Goal: Find specific page/section: Find specific page/section

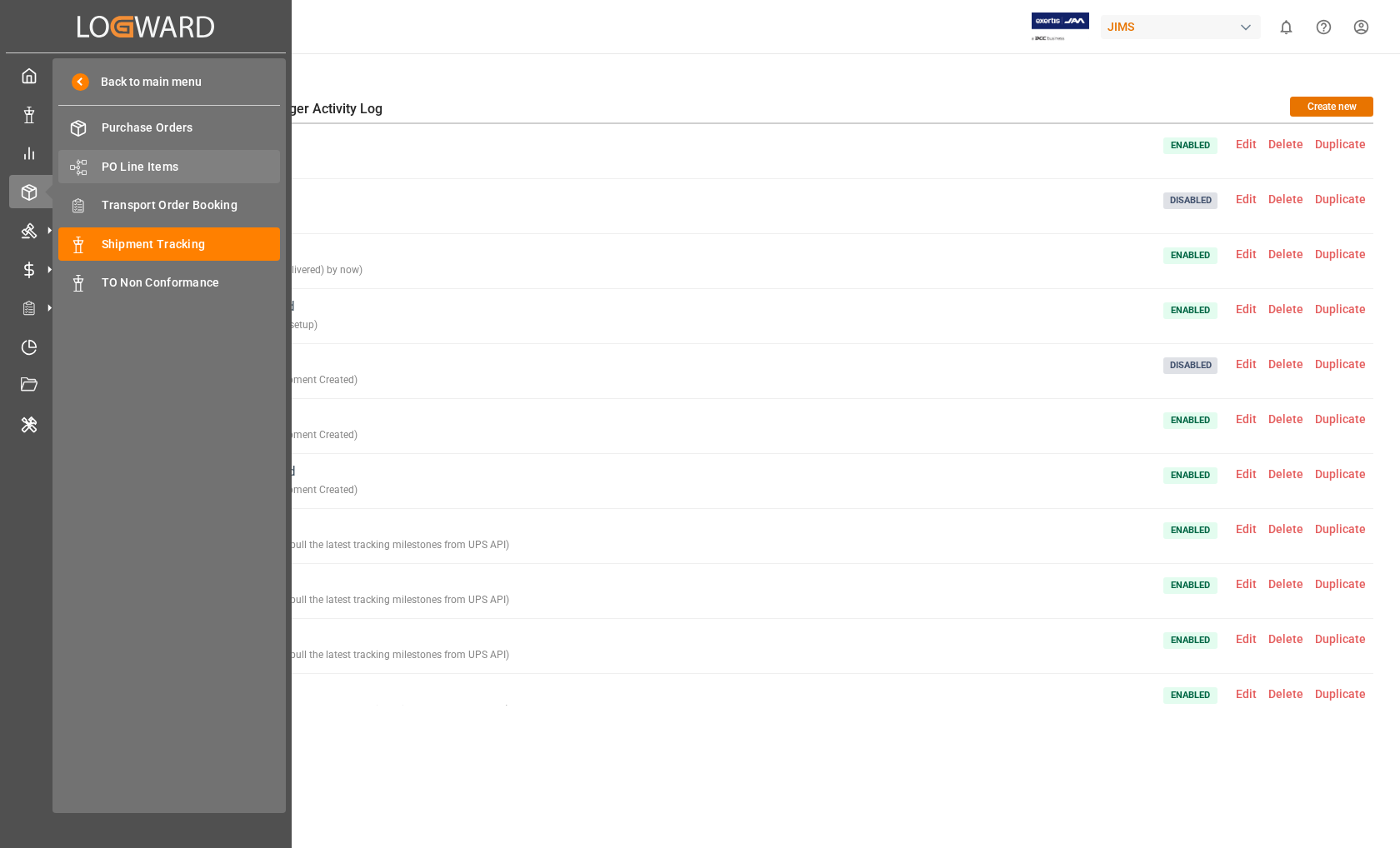
click at [130, 165] on span "PO Line Items" at bounding box center [191, 168] width 179 height 18
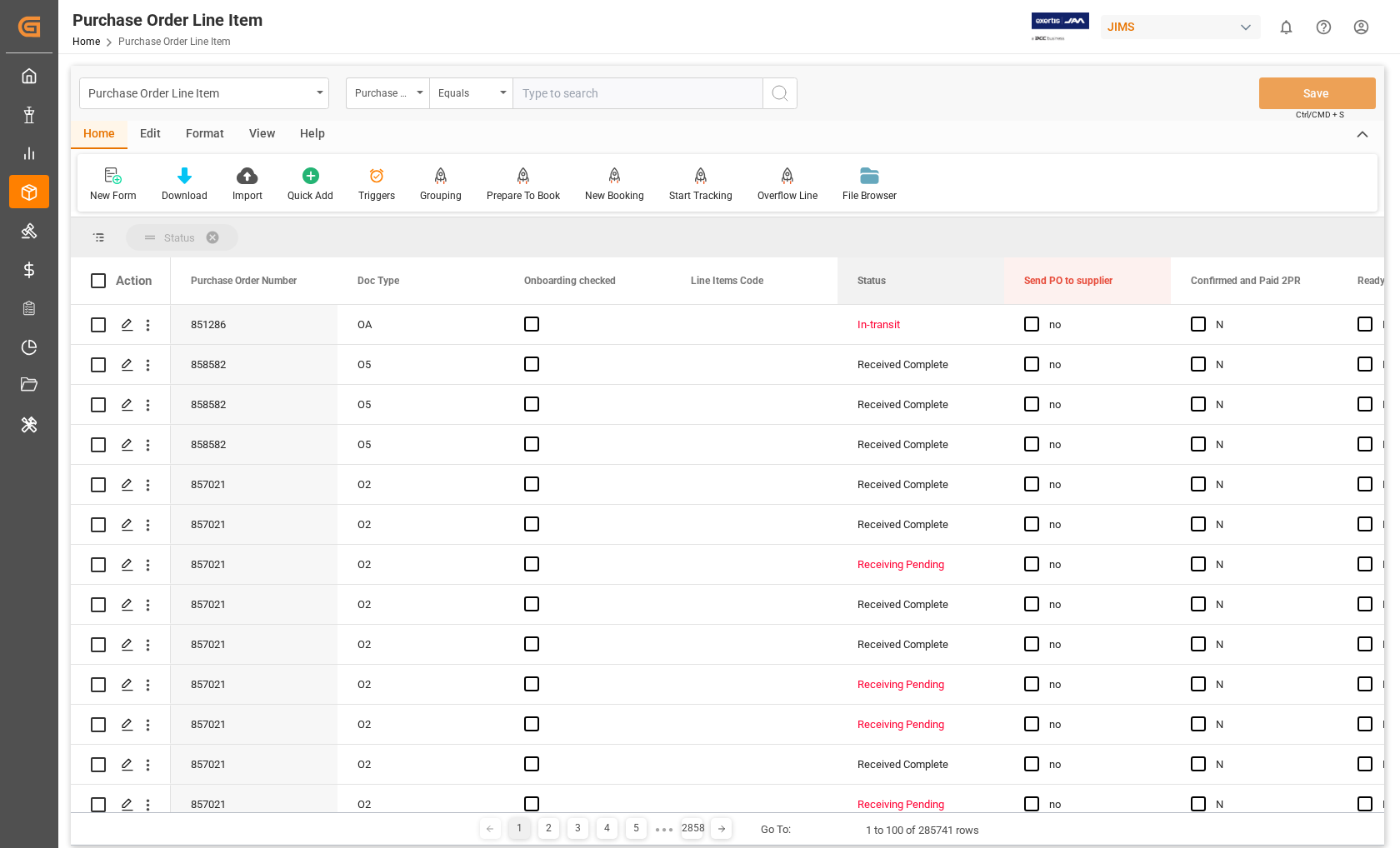
drag, startPoint x: 878, startPoint y: 286, endPoint x: 860, endPoint y: 245, distance: 44.8
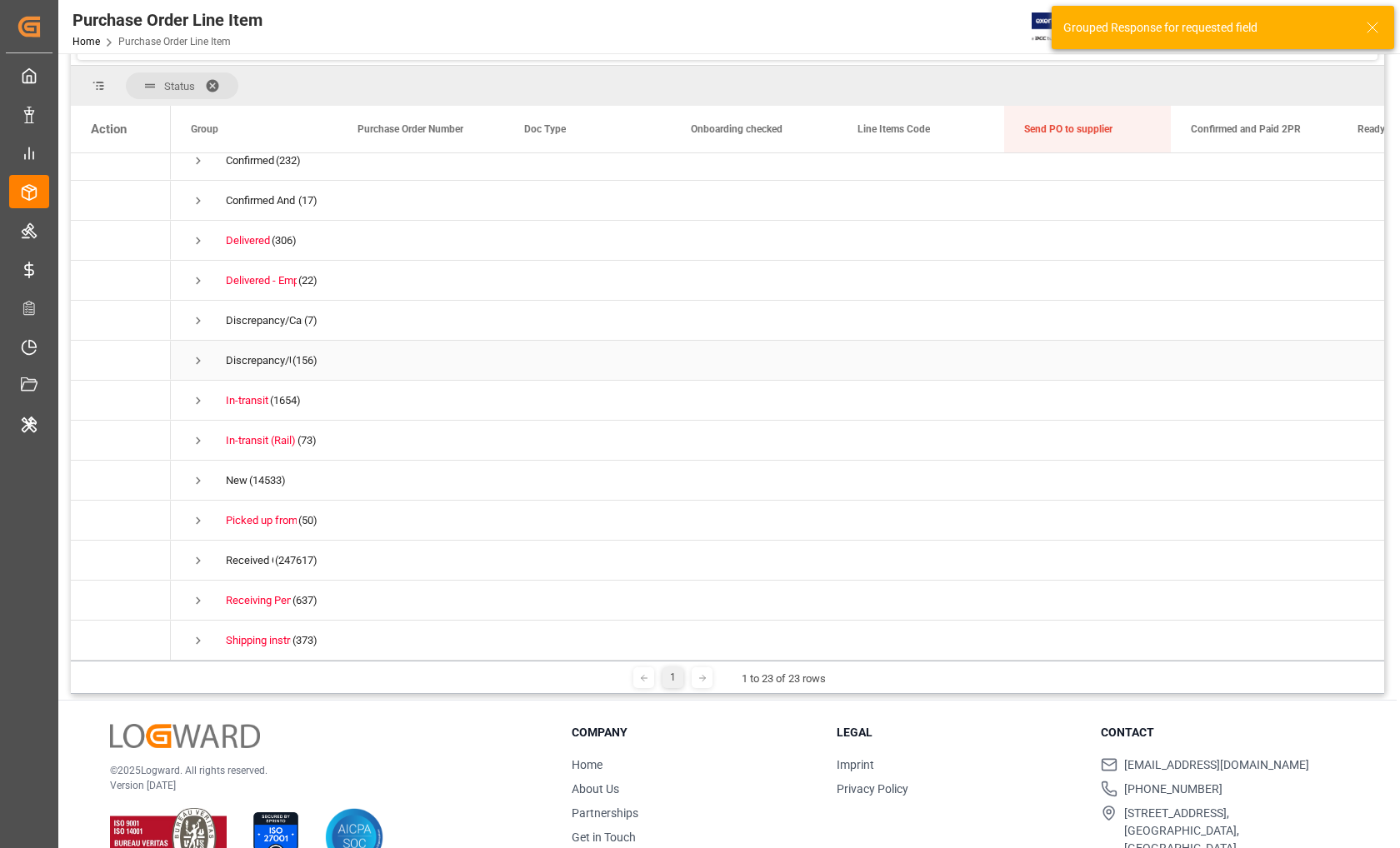
scroll to position [193, 0]
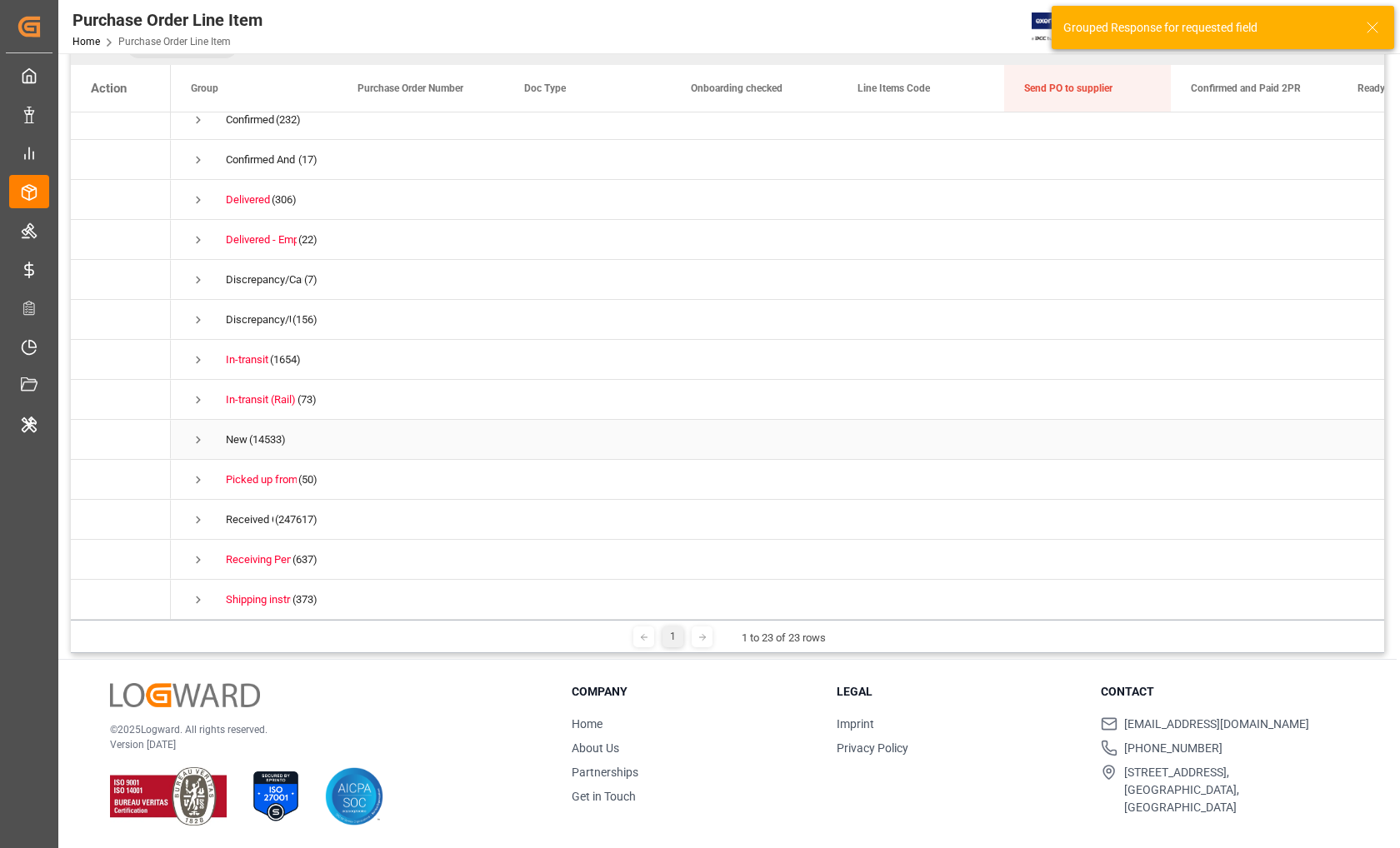
click at [192, 434] on span "Press SPACE to select this row." at bounding box center [198, 440] width 15 height 15
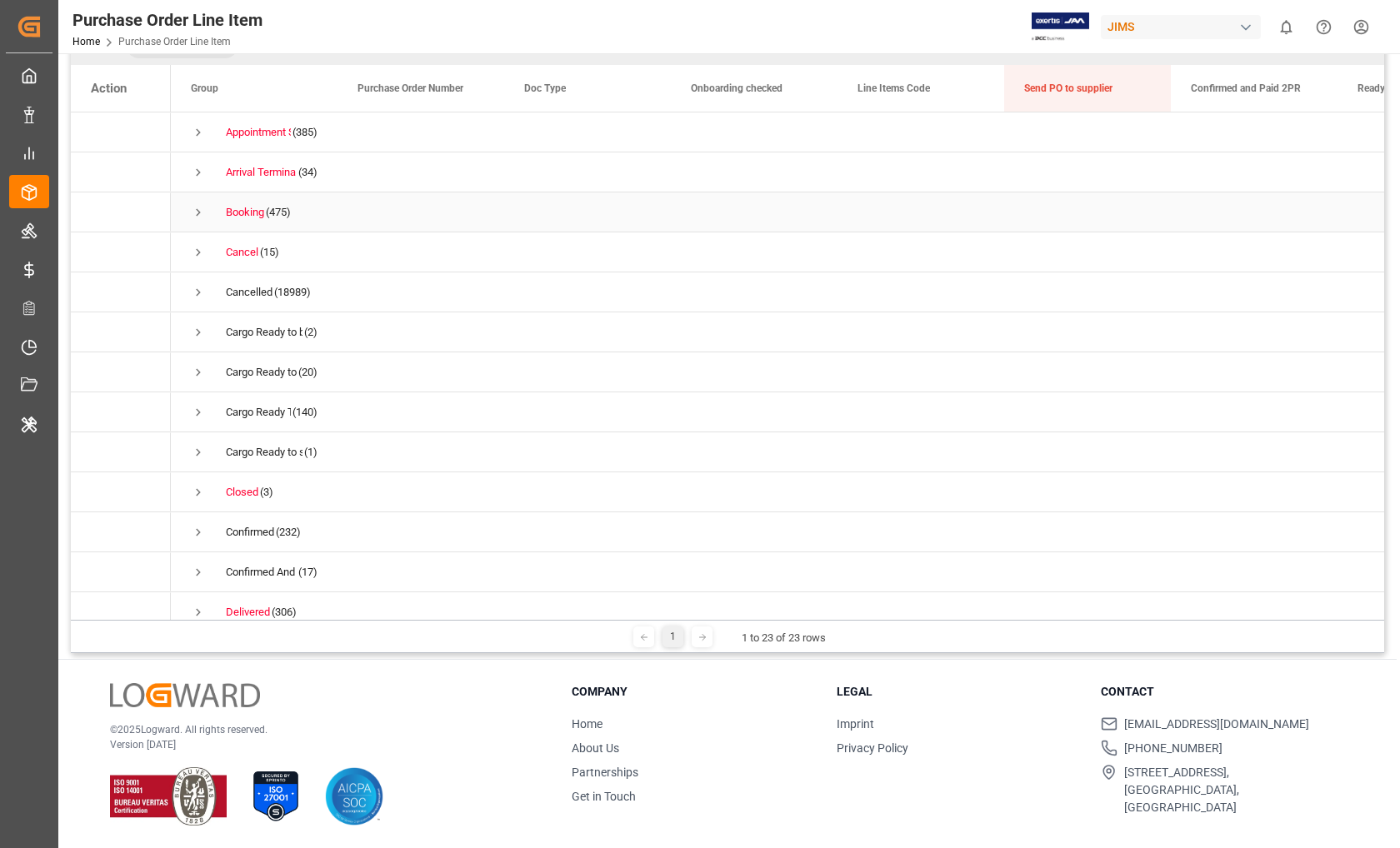
scroll to position [0, 0]
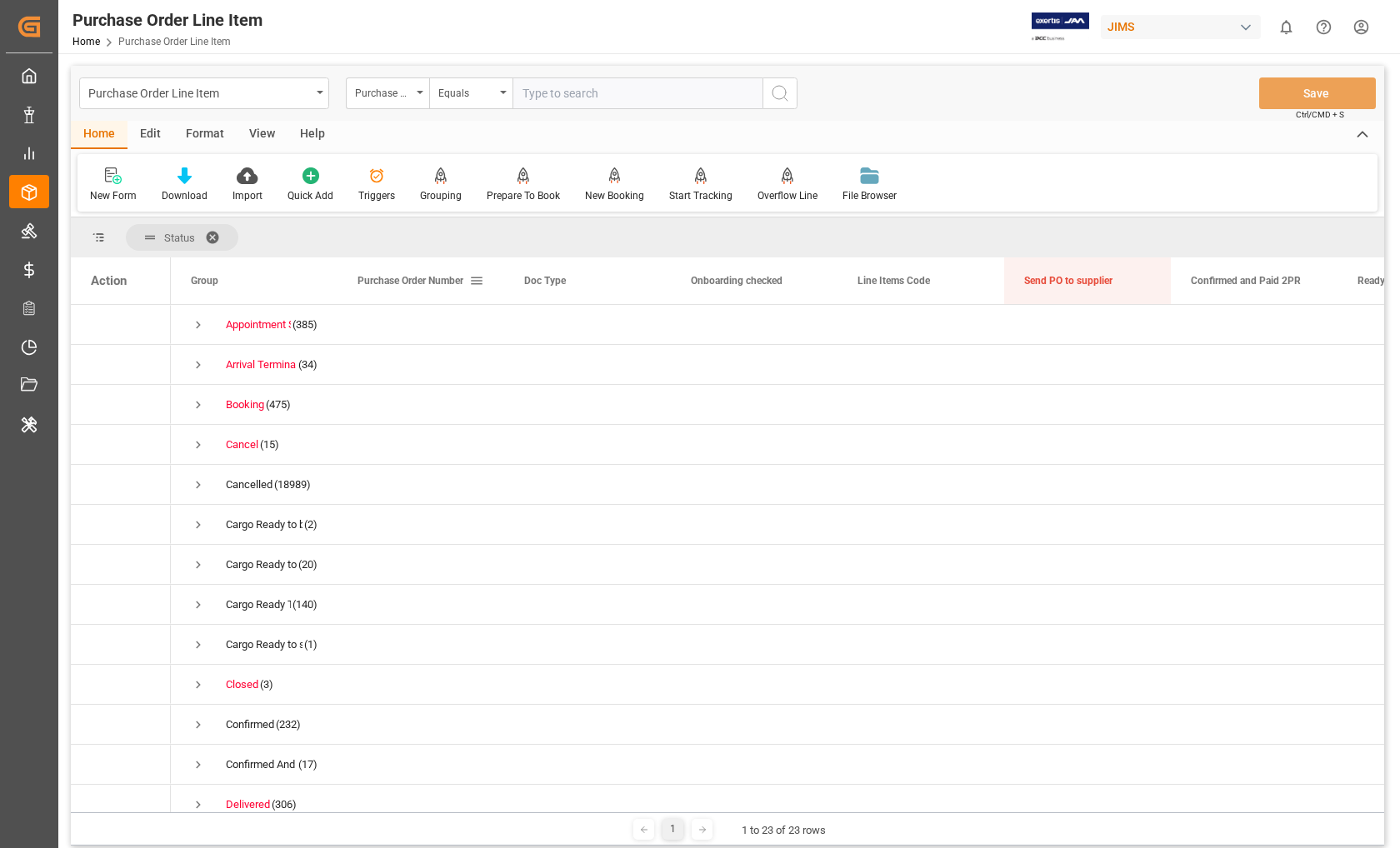
click at [479, 281] on span at bounding box center [476, 280] width 15 height 15
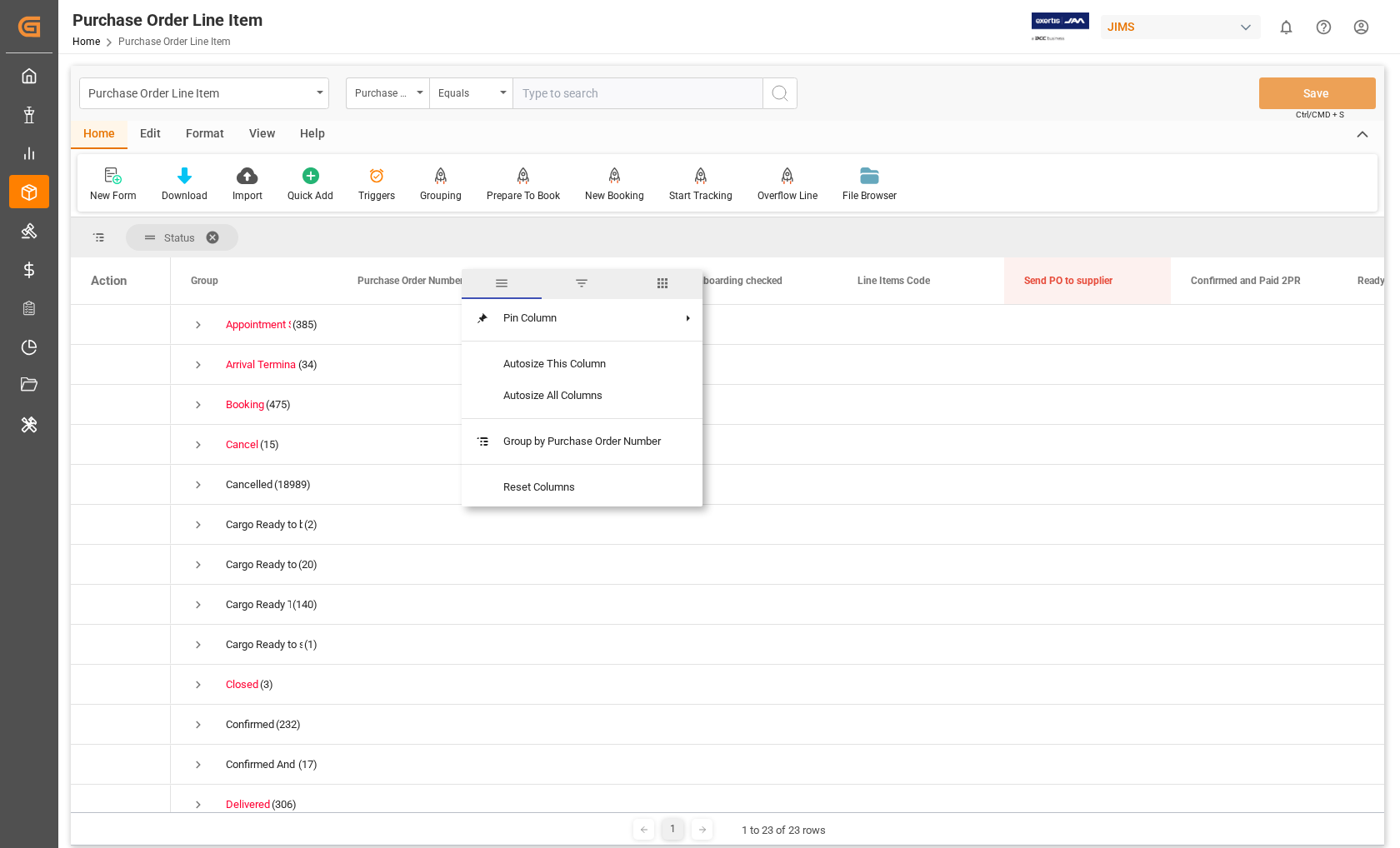
click at [669, 284] on span "columns" at bounding box center [662, 283] width 15 height 15
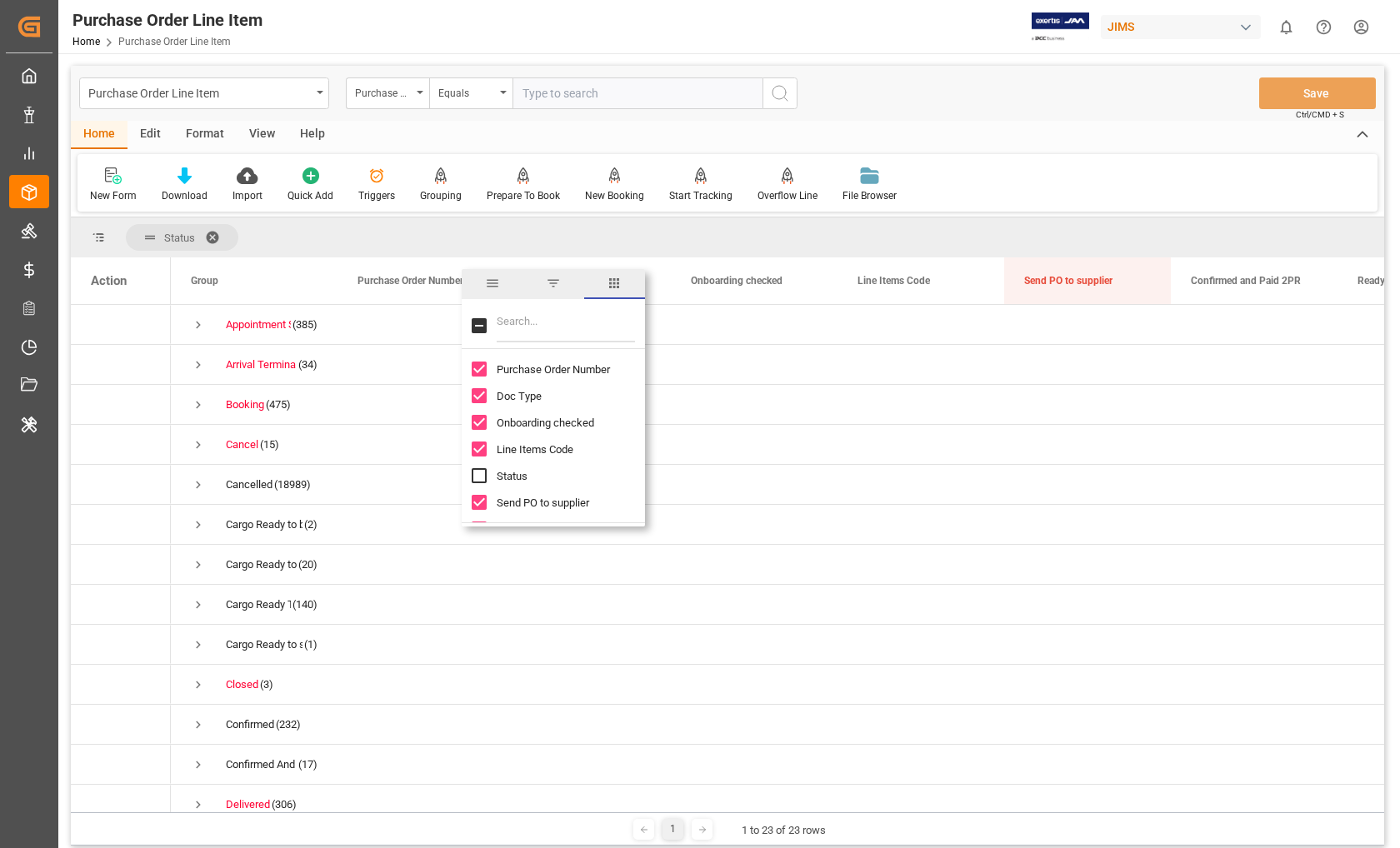
click at [482, 327] on input "Toggle Select All Columns" at bounding box center [479, 325] width 15 height 15
checkbox input "true"
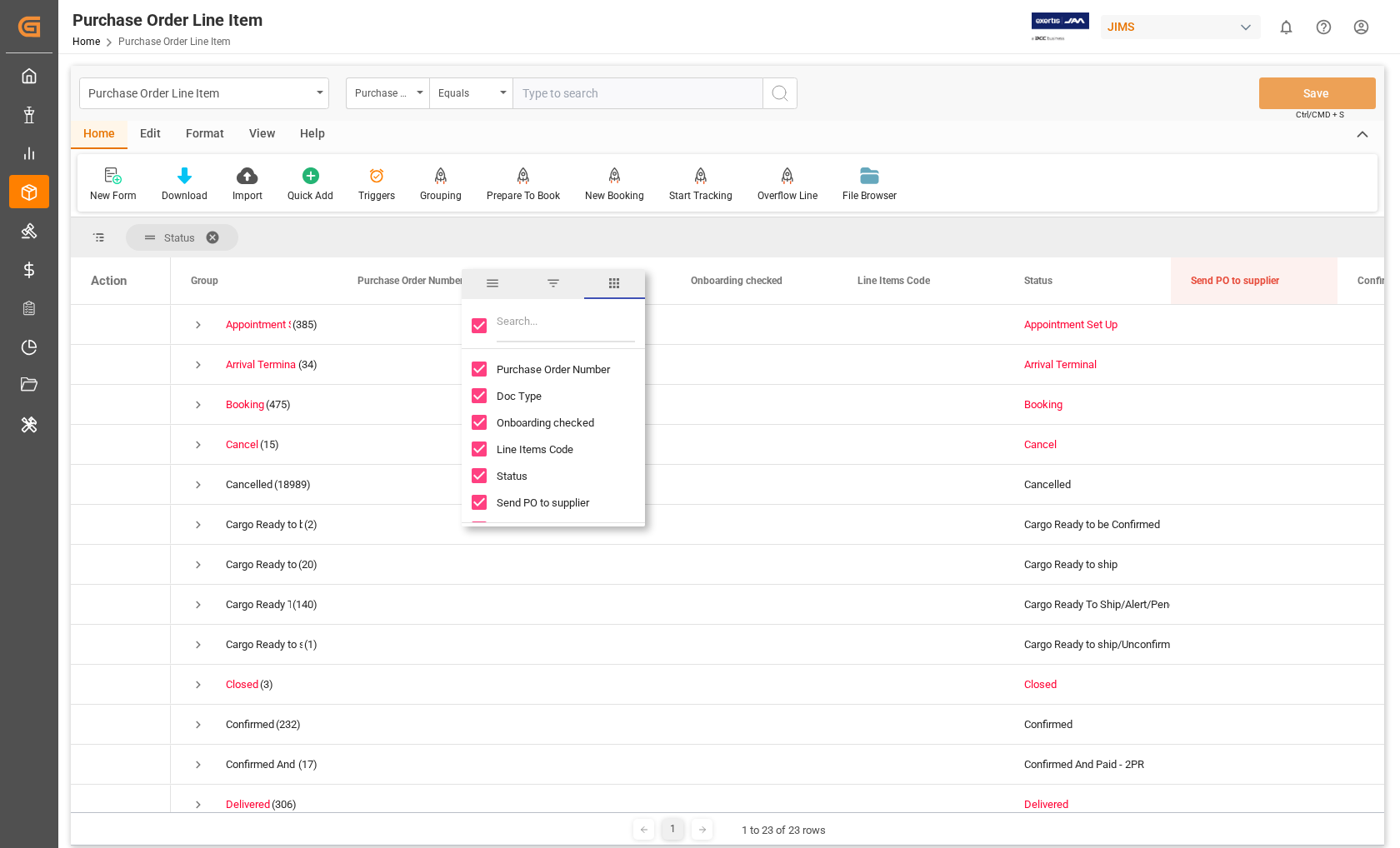
click at [481, 326] on input "Toggle Select All Columns" at bounding box center [479, 325] width 15 height 15
checkbox input "false"
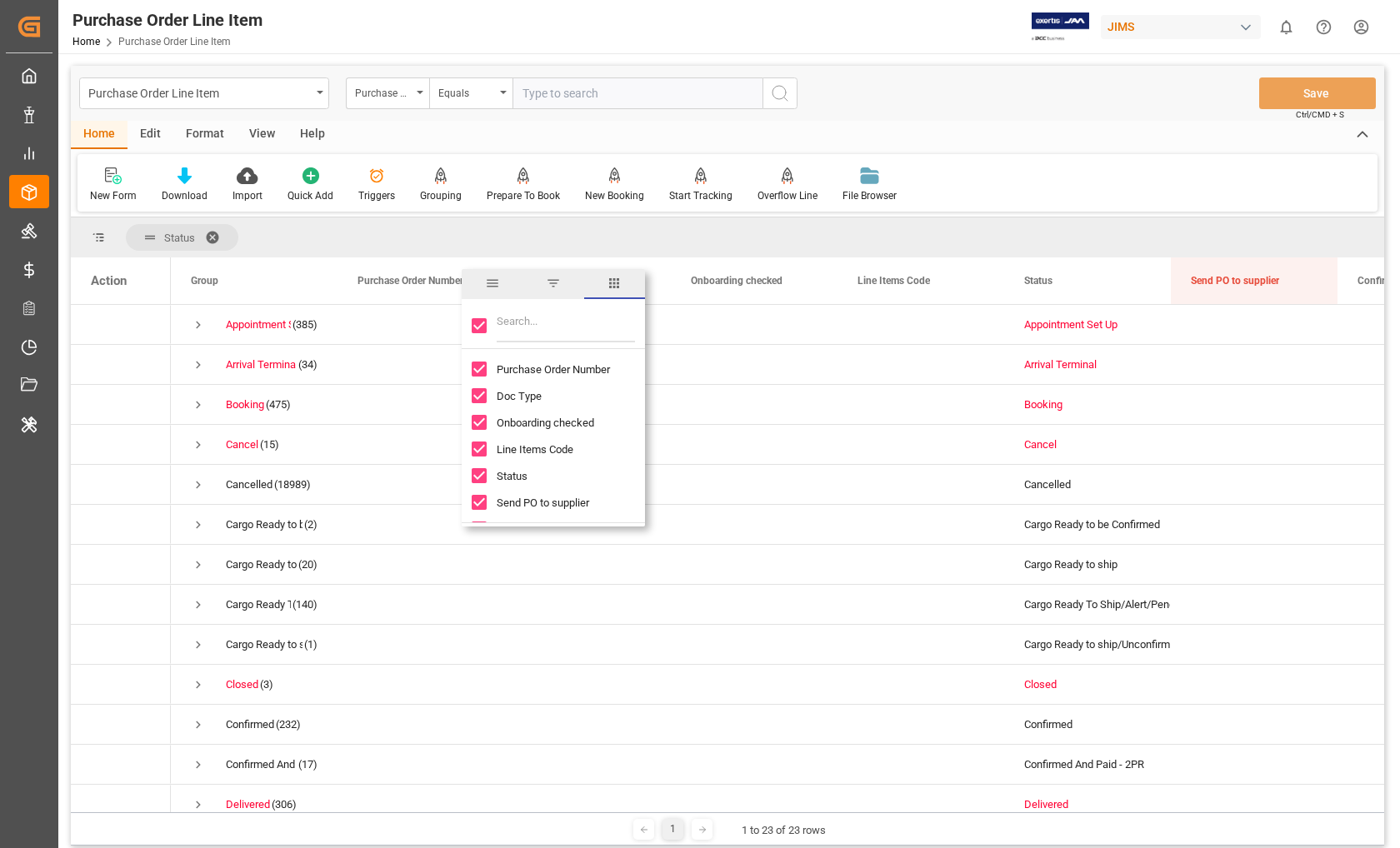
checkbox input "false"
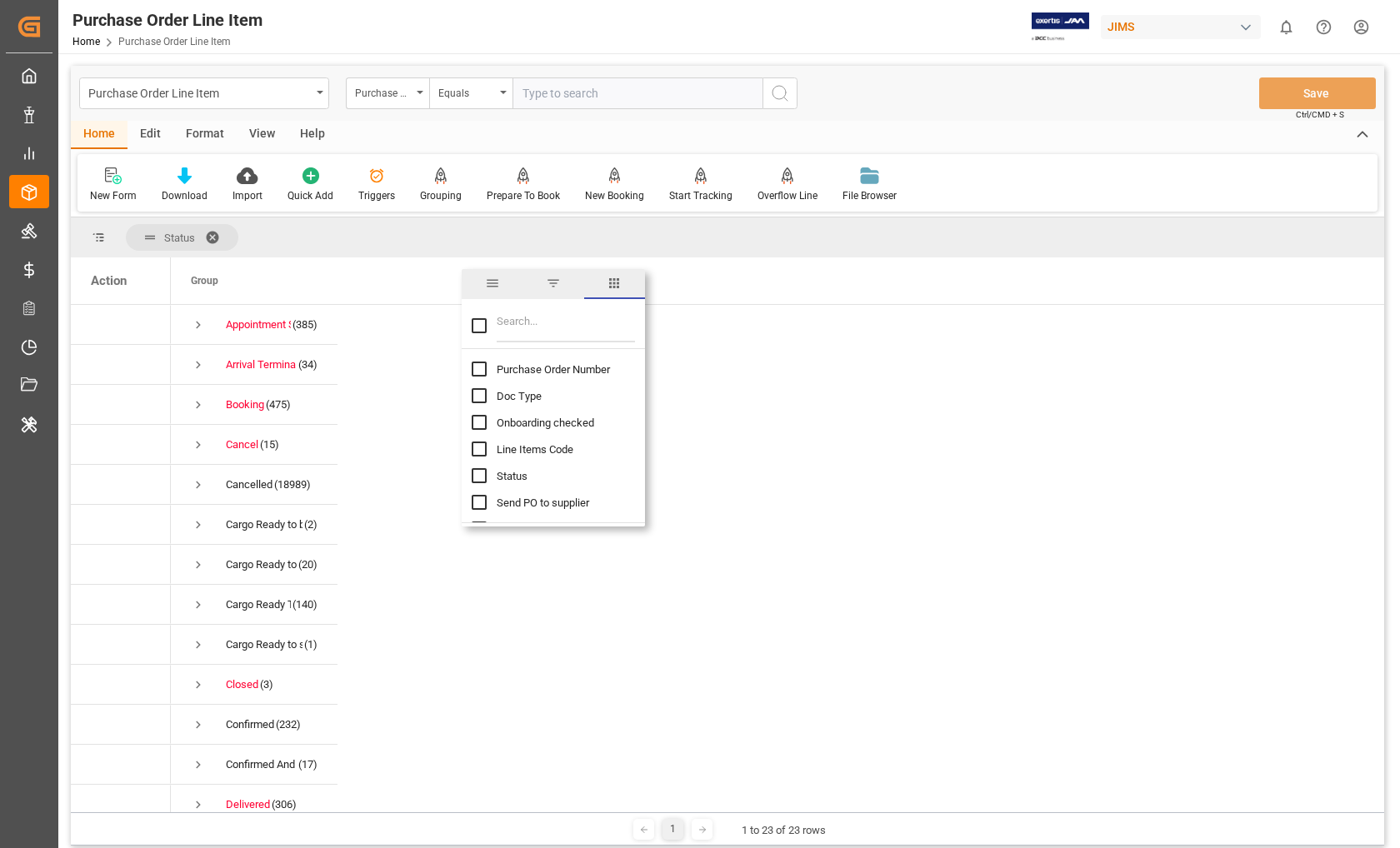
click at [521, 333] on input "Filter Columns Input" at bounding box center [565, 325] width 138 height 33
type input "planned"
click at [482, 396] on input "Planned Delivery Date column toggle visibility (hidden)" at bounding box center [479, 395] width 15 height 15
checkbox input "true"
checkbox input "false"
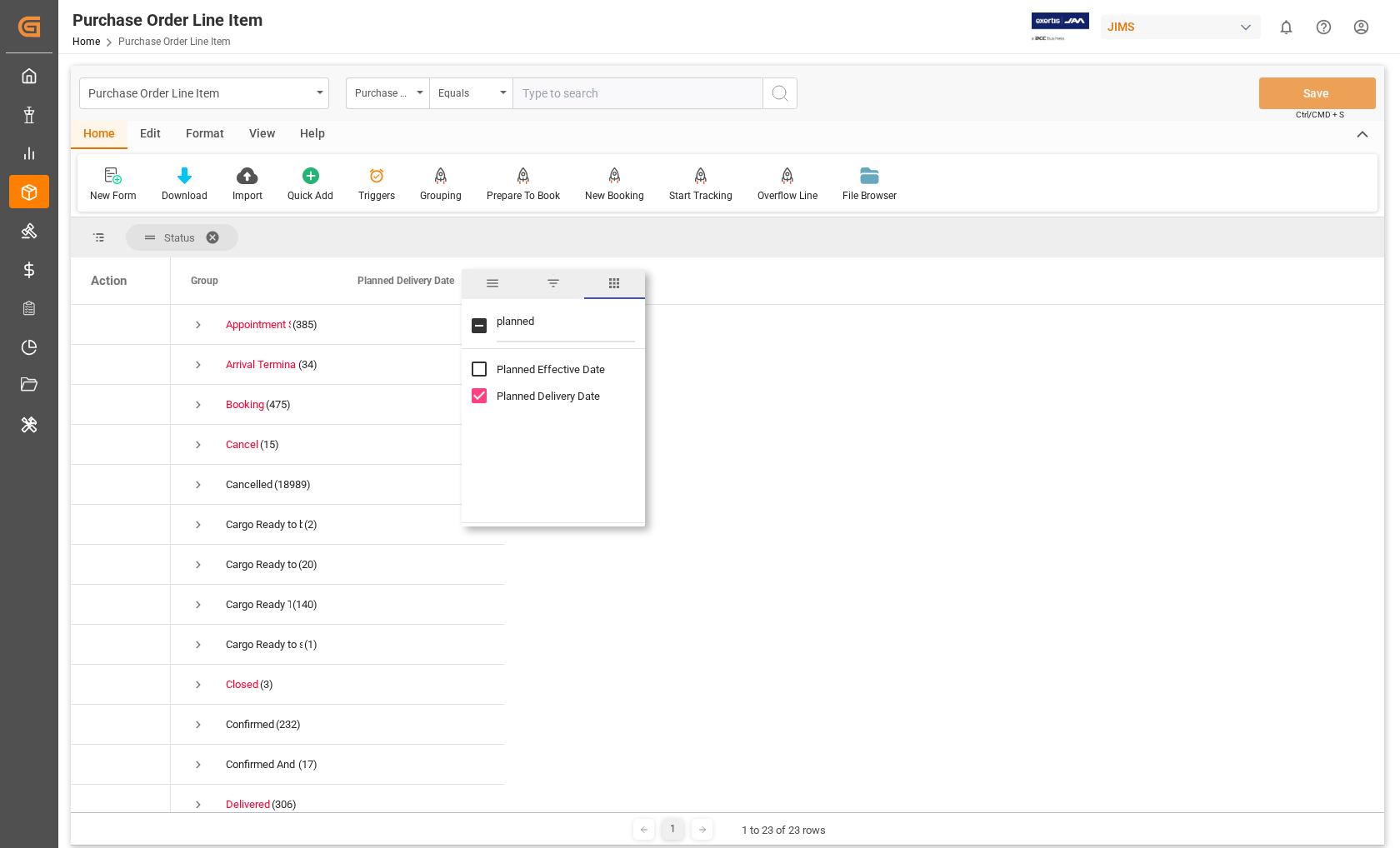
click at [517, 325] on input "planned" at bounding box center [565, 325] width 138 height 33
type input "c"
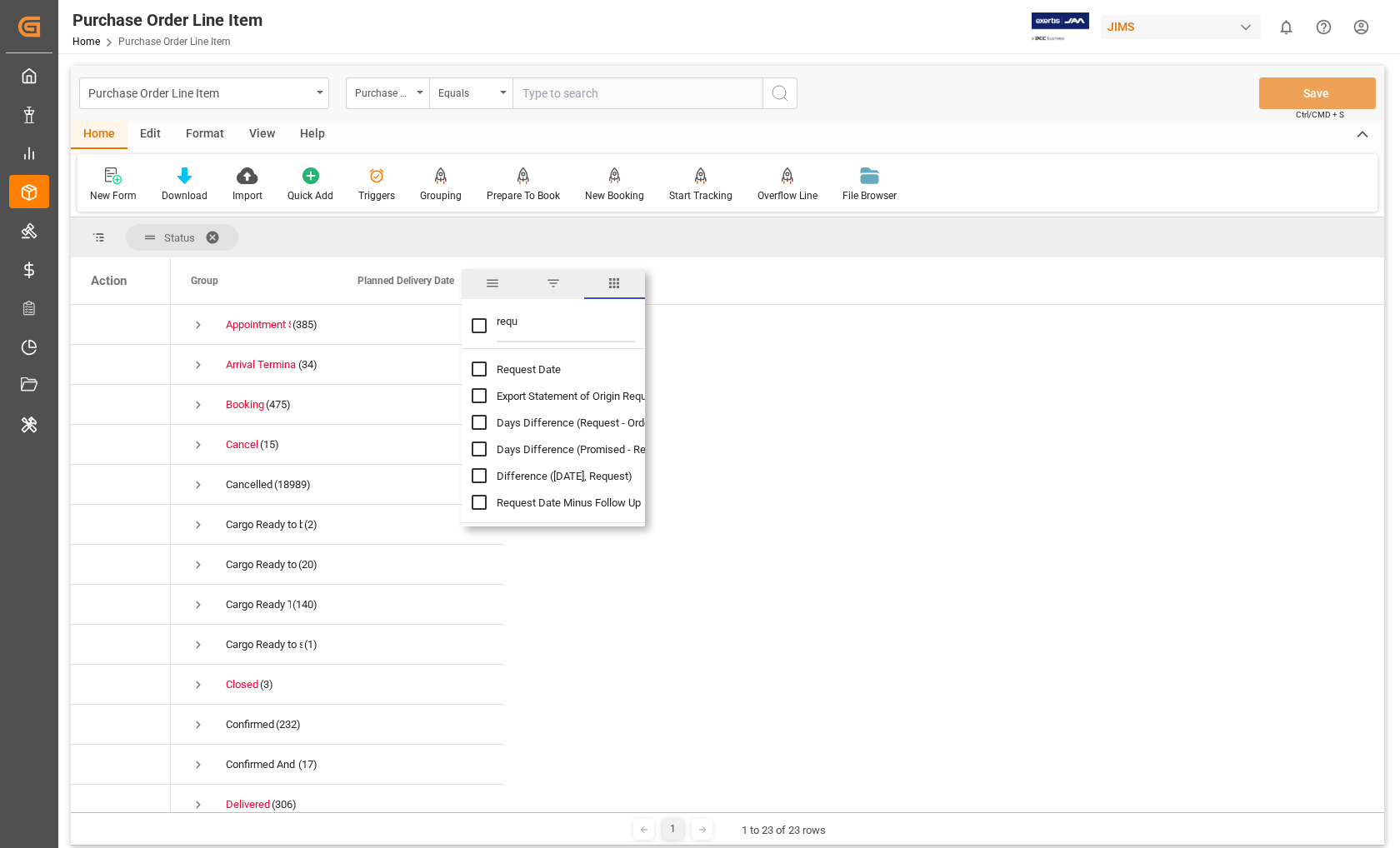
type input "requ"
click at [482, 366] on input "Request Date column toggle visibility (hidden)" at bounding box center [479, 368] width 15 height 15
checkbox input "true"
checkbox input "false"
click at [507, 322] on input "requ" at bounding box center [565, 325] width 138 height 33
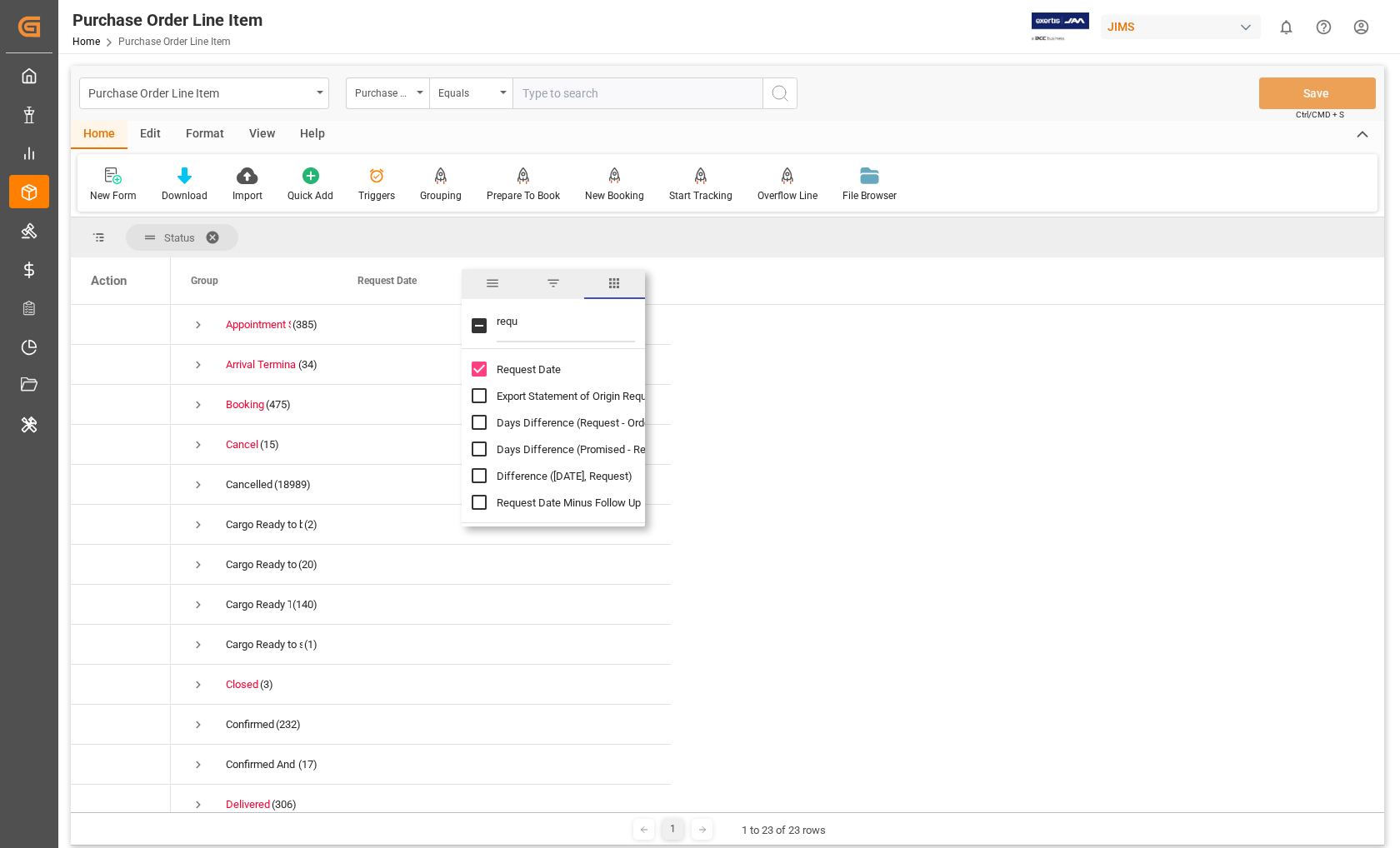
click at [507, 322] on input "requ" at bounding box center [565, 325] width 138 height 33
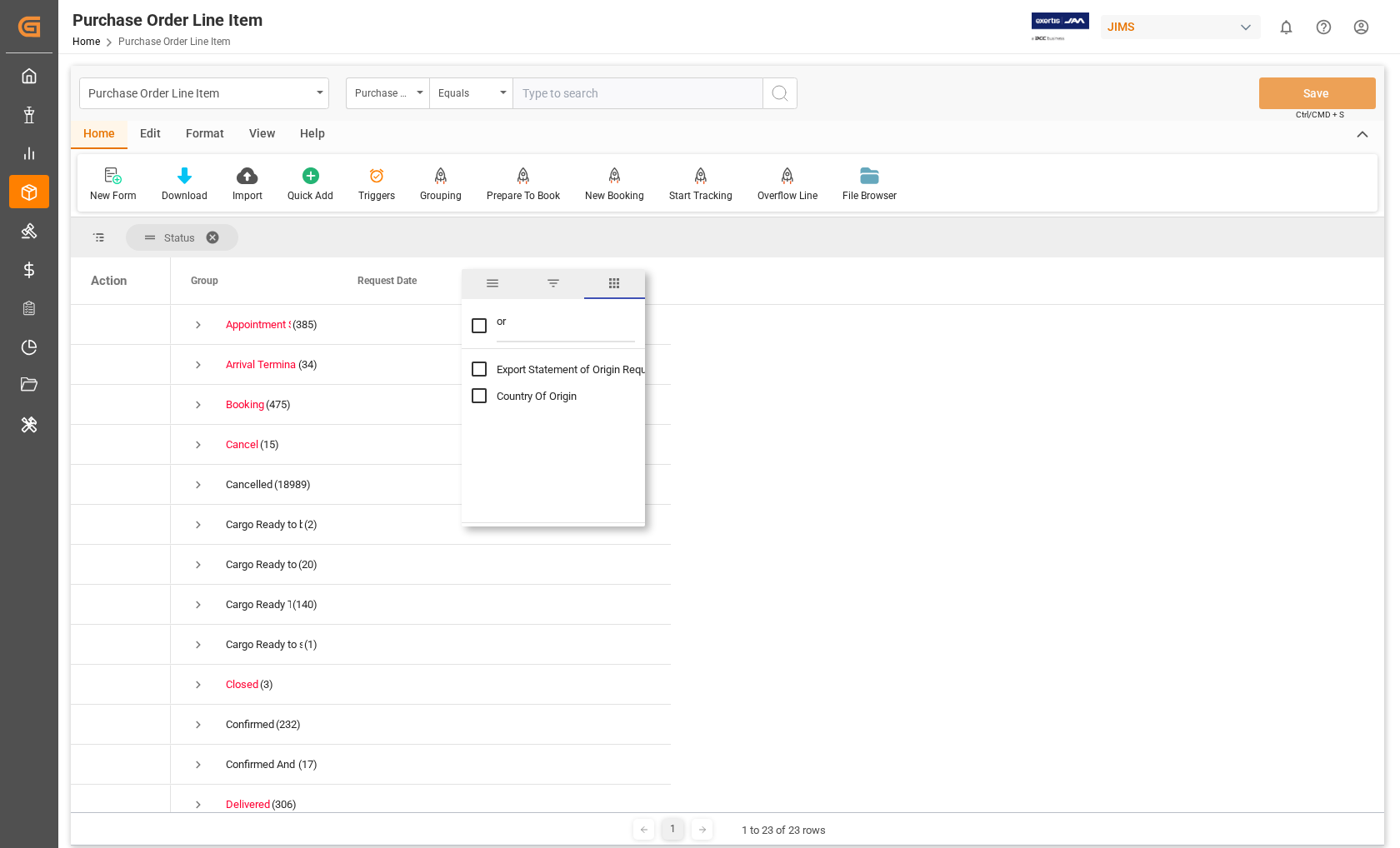
type input "o"
checkbox input "false"
type input "promi"
click at [481, 368] on input "Promised Date column toggle visibility (hidden)" at bounding box center [479, 368] width 15 height 15
checkbox input "true"
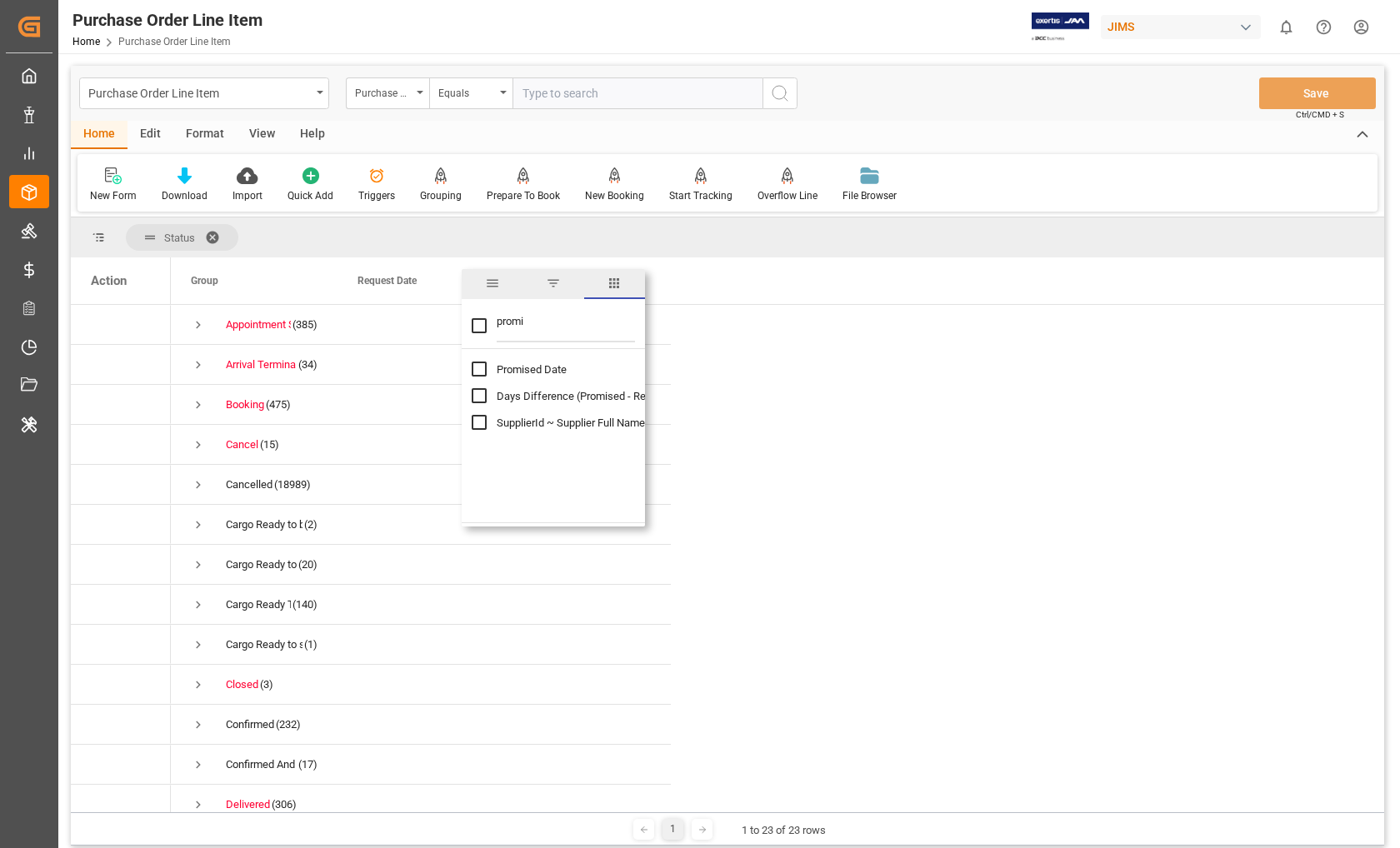
checkbox input "false"
click at [511, 324] on input "promi" at bounding box center [565, 325] width 138 height 33
type input "o"
checkbox input "false"
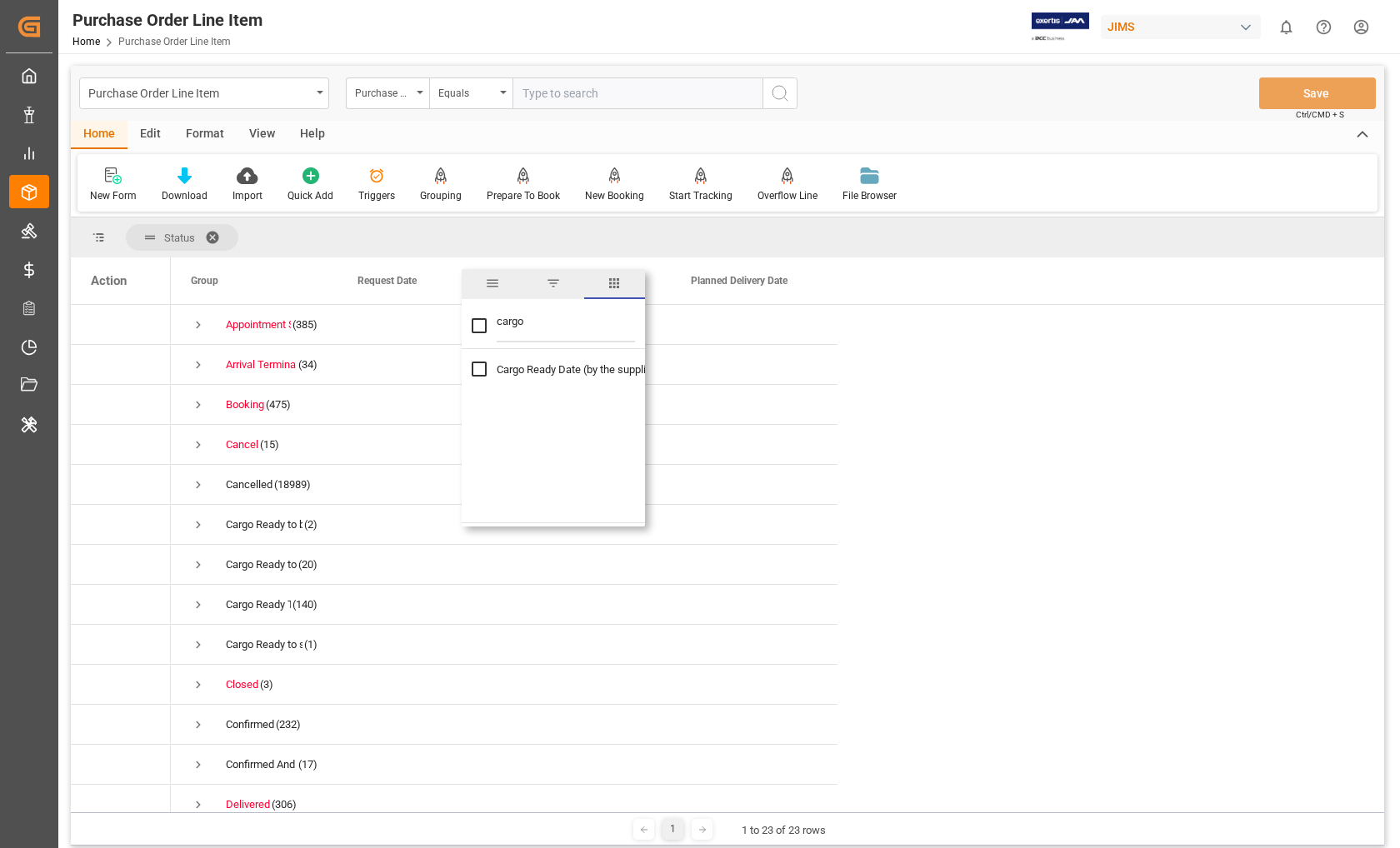
type input "cargo"
click at [477, 370] on input "Cargo Ready Date (by the supplier) column toggle visibility (hidden)" at bounding box center [479, 368] width 15 height 15
checkbox input "true"
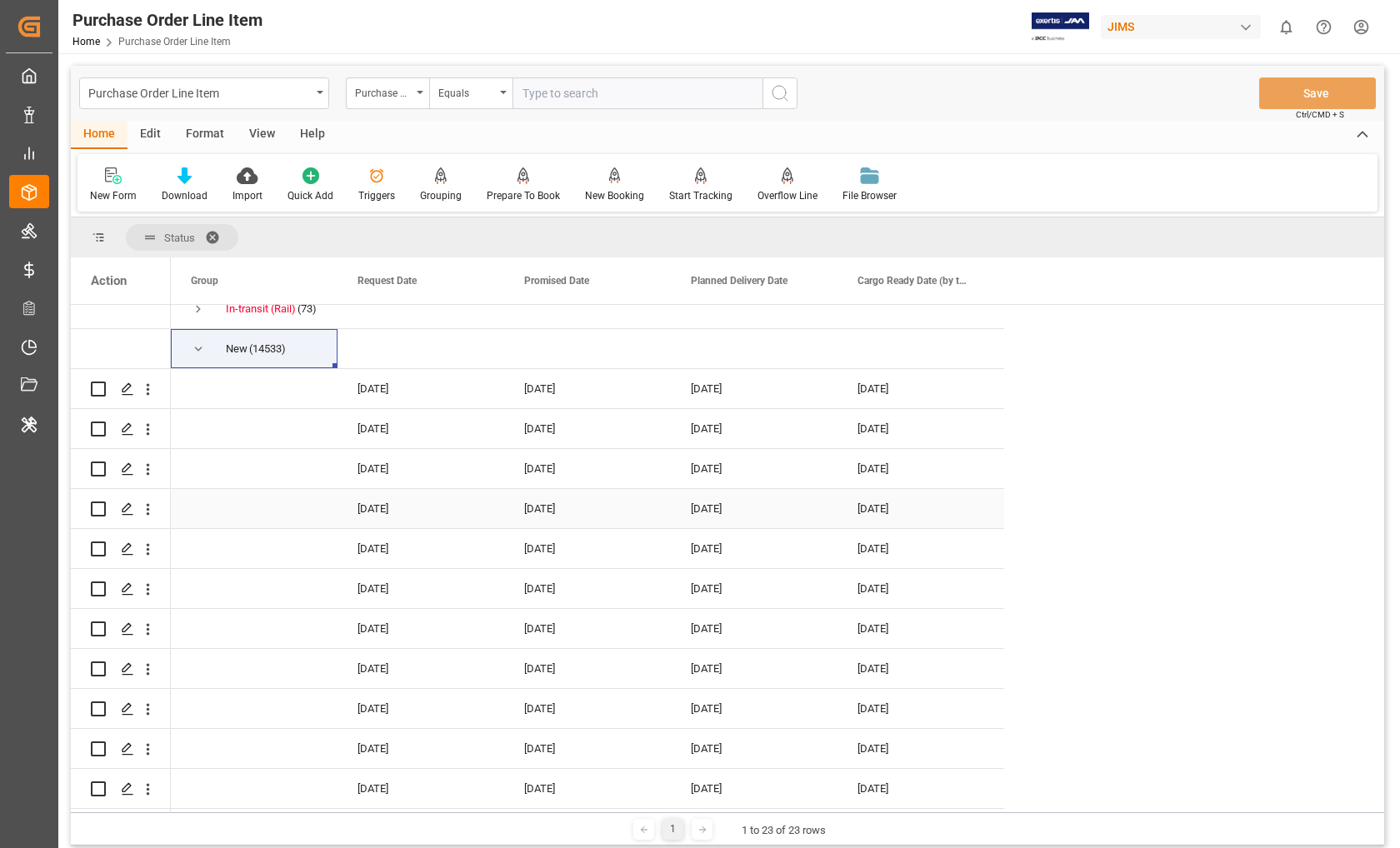
scroll to position [699, 0]
drag, startPoint x: 744, startPoint y: 268, endPoint x: 437, endPoint y: 284, distance: 307.4
click at [437, 284] on div "Planned Delivery Date" at bounding box center [413, 281] width 111 height 46
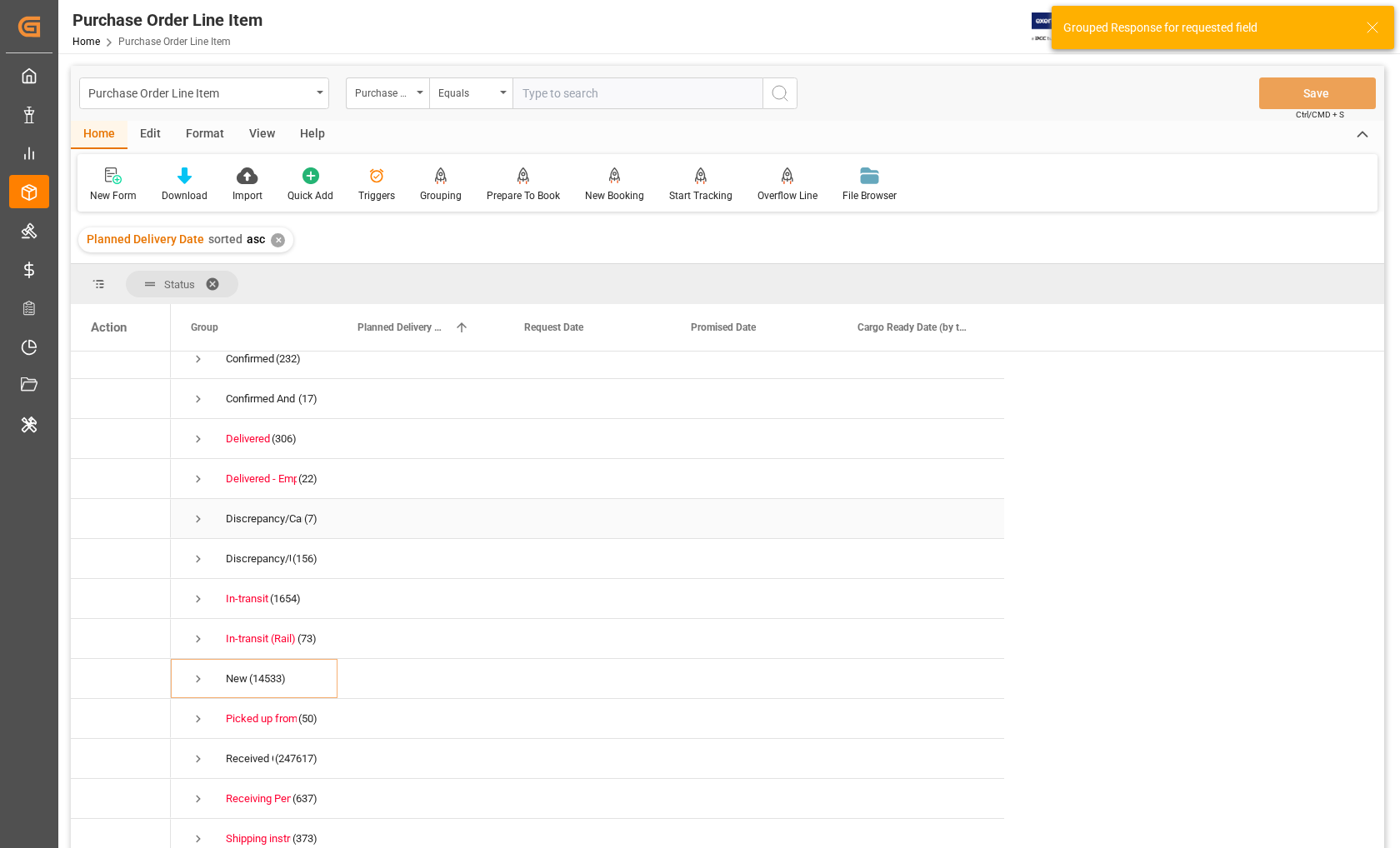
scroll to position [32, 0]
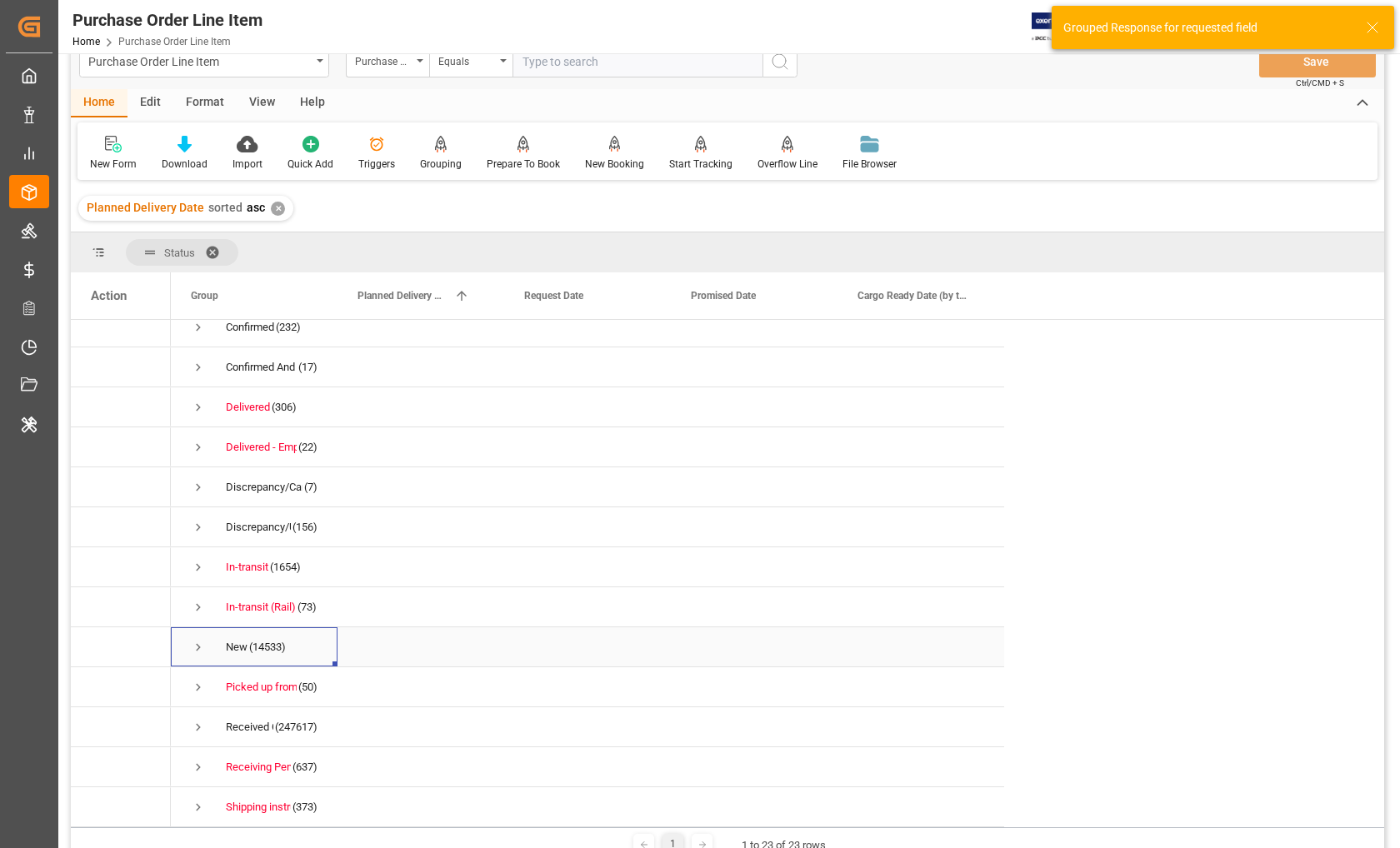
click at [197, 650] on span "Press SPACE to select this row." at bounding box center [198, 647] width 15 height 15
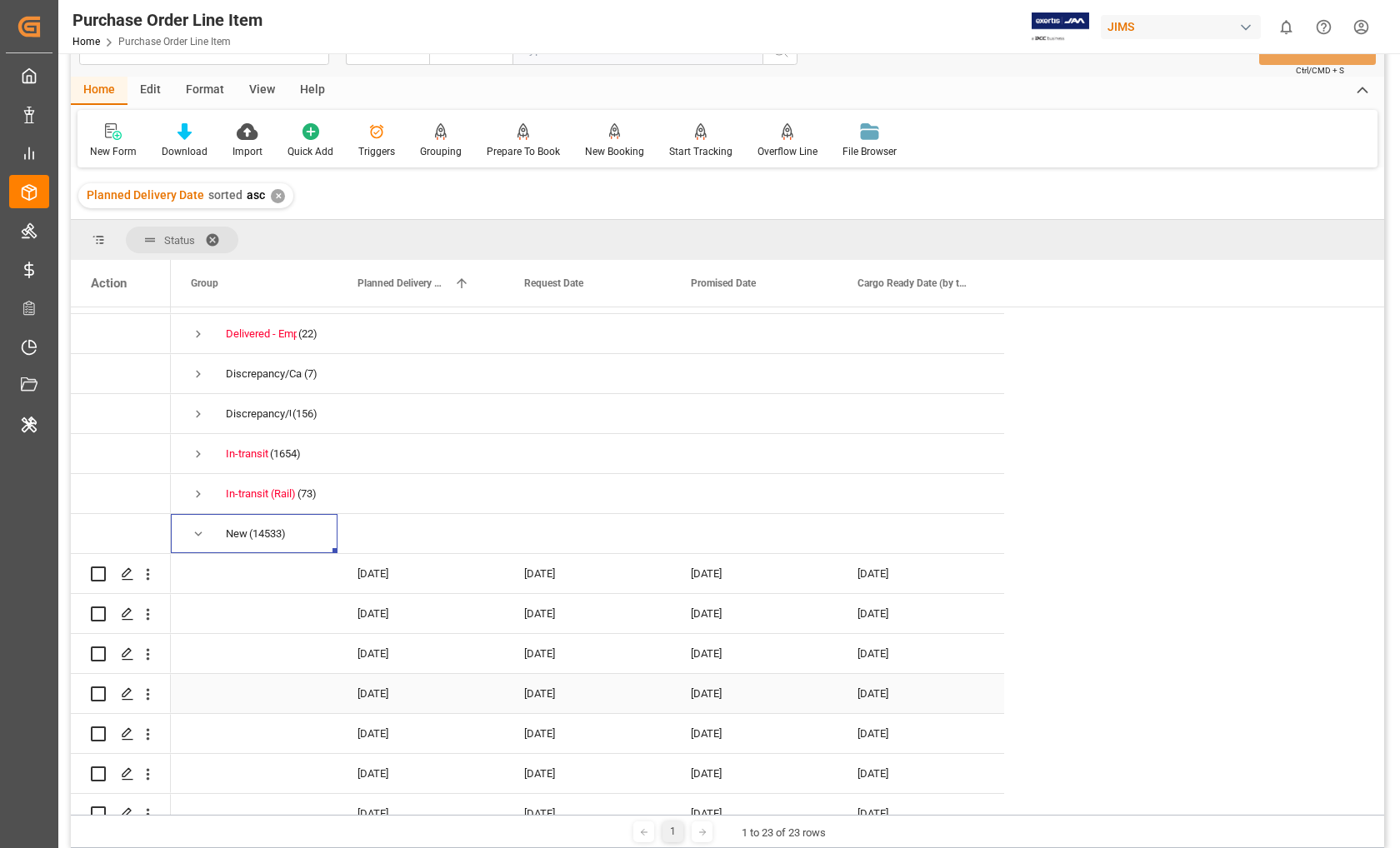
scroll to position [513, 0]
